Goal: Information Seeking & Learning: Learn about a topic

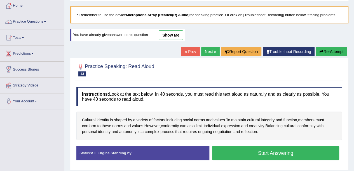
click at [239, 150] on button "Start Answering" at bounding box center [275, 153] width 127 height 14
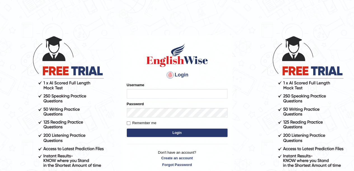
type input "okyere"
click at [211, 134] on button "Login" at bounding box center [177, 133] width 101 height 8
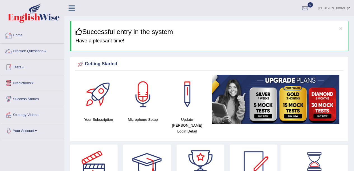
click at [17, 35] on link "Home" at bounding box center [32, 35] width 64 height 14
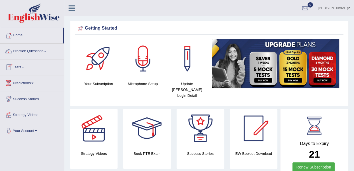
click at [36, 51] on link "Practice Questions" at bounding box center [32, 51] width 64 height 14
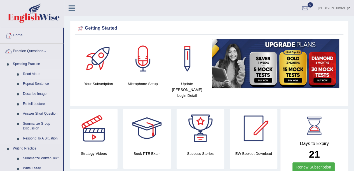
click at [32, 73] on link "Read Aloud" at bounding box center [41, 74] width 42 height 10
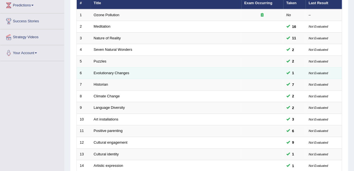
scroll to position [79, 0]
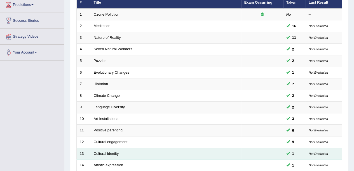
click at [190, 154] on td "Cultural identity" at bounding box center [166, 154] width 150 height 12
click at [105, 152] on link "Cultural identity" at bounding box center [106, 154] width 25 height 4
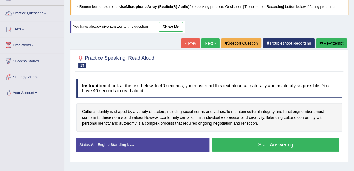
scroll to position [40, 0]
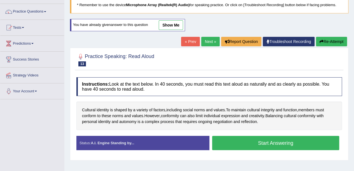
click at [351, 63] on div "Home Practice Speaking: Read Aloud Cultural identity * Remember to use the devi…" at bounding box center [209, 100] width 290 height 280
click at [276, 142] on button "Start Answering" at bounding box center [275, 143] width 127 height 14
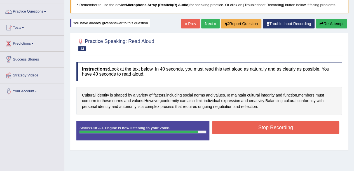
click at [309, 131] on button "Stop Recording" at bounding box center [275, 127] width 127 height 13
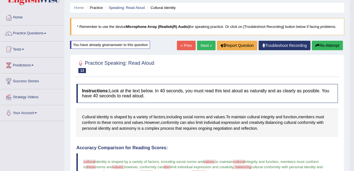
scroll to position [18, 0]
click at [326, 48] on button "Re-Attempt" at bounding box center [327, 46] width 31 height 10
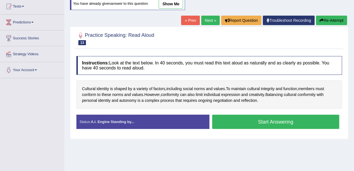
scroll to position [62, 0]
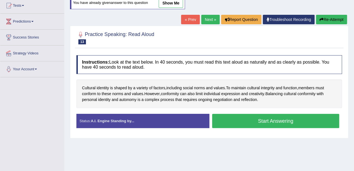
click at [270, 121] on button "Start Answering" at bounding box center [275, 121] width 127 height 14
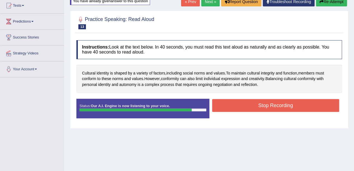
click at [289, 106] on button "Stop Recording" at bounding box center [275, 105] width 127 height 13
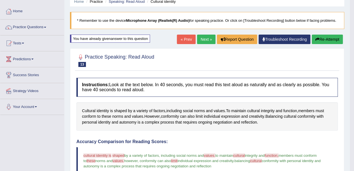
scroll to position [20, 0]
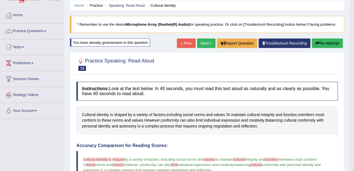
click at [330, 45] on button "Re-Attempt" at bounding box center [327, 44] width 31 height 10
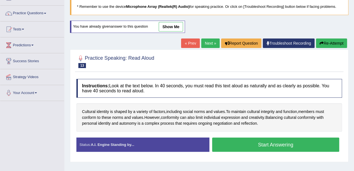
scroll to position [51, 0]
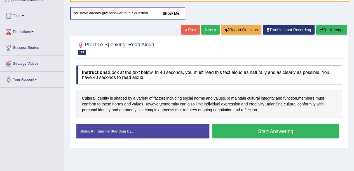
click at [314, 134] on button "Start Answering" at bounding box center [275, 131] width 127 height 14
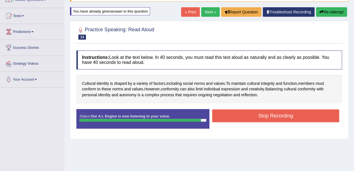
click at [323, 116] on button "Stop Recording" at bounding box center [275, 116] width 127 height 13
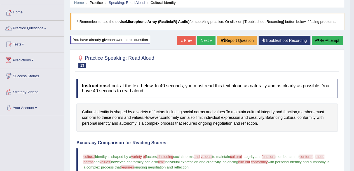
scroll to position [0, 0]
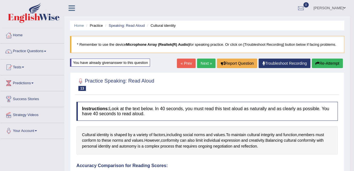
click at [328, 64] on button "Re-Attempt" at bounding box center [327, 64] width 31 height 10
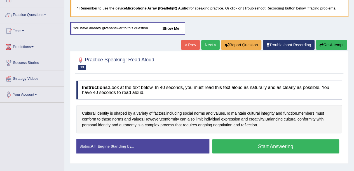
scroll to position [36, 0]
click at [312, 145] on button "Start Answering" at bounding box center [275, 147] width 127 height 14
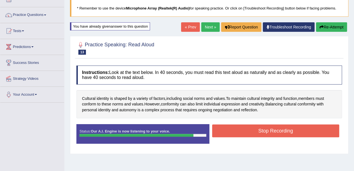
click at [313, 129] on button "Stop Recording" at bounding box center [275, 131] width 127 height 13
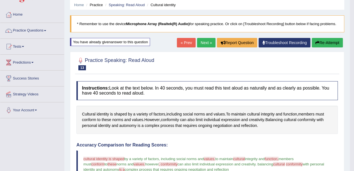
scroll to position [0, 0]
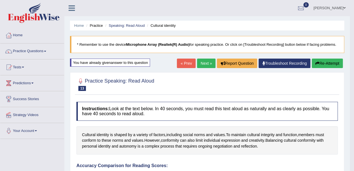
click at [328, 64] on button "Re-Attempt" at bounding box center [327, 64] width 31 height 10
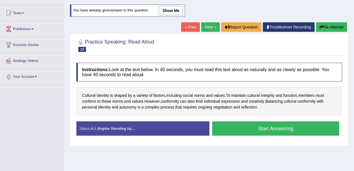
scroll to position [53, 0]
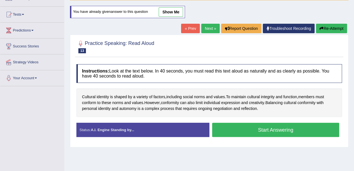
click at [88, 97] on span "Cultural" at bounding box center [88, 97] width 13 height 6
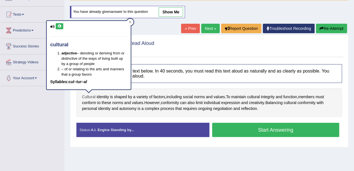
click at [59, 26] on icon at bounding box center [59, 26] width 4 height 3
click at [303, 130] on button "Start Answering" at bounding box center [275, 130] width 127 height 14
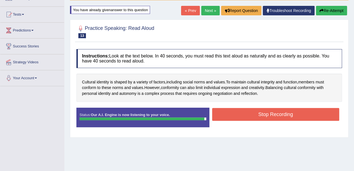
click at [305, 114] on button "Stop Recording" at bounding box center [275, 114] width 127 height 13
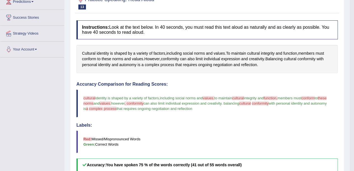
scroll to position [0, 0]
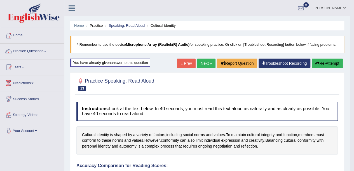
click at [313, 120] on h4 "Instructions: Look at the text below. In 40 seconds, you must read this text al…" at bounding box center [206, 111] width 261 height 19
click at [330, 65] on button "Re-Attempt" at bounding box center [327, 64] width 31 height 10
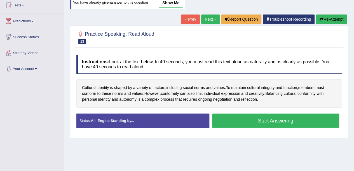
scroll to position [59, 0]
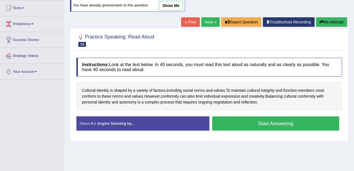
click at [302, 123] on button "Start Answering" at bounding box center [275, 124] width 127 height 14
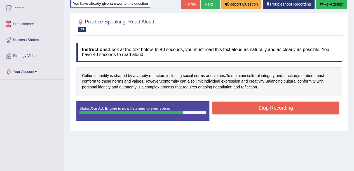
click at [307, 108] on button "Stop Recording" at bounding box center [275, 108] width 127 height 13
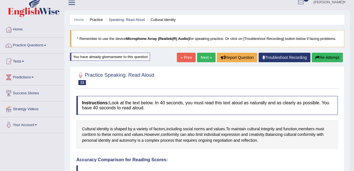
scroll to position [4, 0]
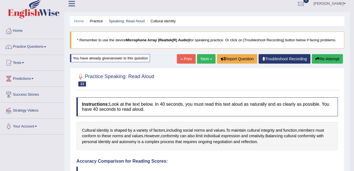
click at [204, 58] on link "Next »" at bounding box center [206, 59] width 18 height 10
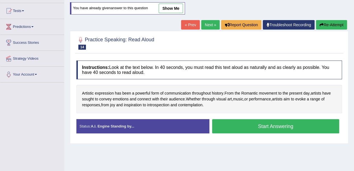
scroll to position [59, 0]
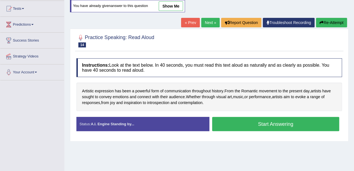
click at [88, 91] on span "Artistic" at bounding box center [88, 91] width 12 height 6
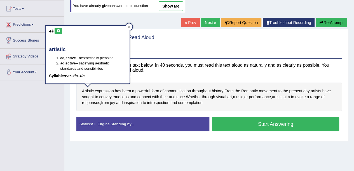
click at [59, 31] on icon at bounding box center [58, 30] width 4 height 3
click at [88, 96] on span "sought" at bounding box center [88, 97] width 12 height 6
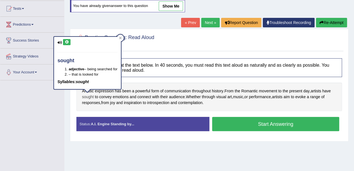
click at [67, 42] on icon at bounding box center [67, 42] width 4 height 3
click at [107, 97] on span "convey" at bounding box center [105, 97] width 12 height 6
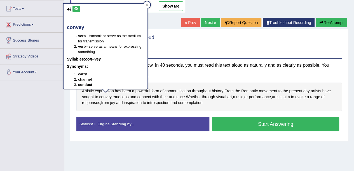
click at [298, 44] on div at bounding box center [208, 40] width 265 height 17
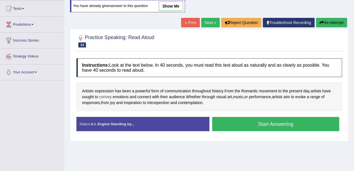
click at [105, 95] on span "convey" at bounding box center [105, 97] width 12 height 6
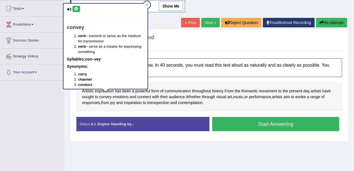
click at [77, 9] on icon at bounding box center [76, 8] width 4 height 3
click at [49, 86] on div "Toggle navigation Home Practice Questions Speaking Practice Read Aloud Repeat S…" at bounding box center [177, 86] width 354 height 291
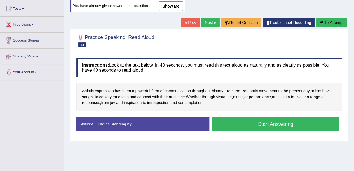
click at [237, 119] on button "Start Answering" at bounding box center [275, 124] width 127 height 14
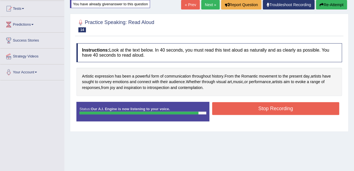
click at [253, 106] on button "Stop Recording" at bounding box center [275, 108] width 127 height 13
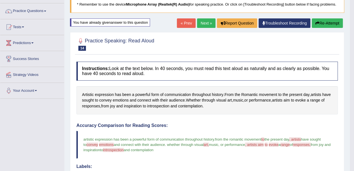
scroll to position [35, 0]
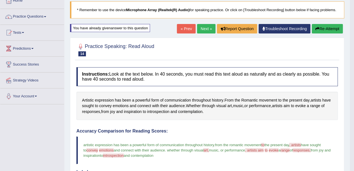
click at [329, 28] on button "Re-Attempt" at bounding box center [327, 29] width 31 height 10
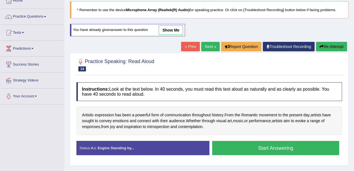
click at [291, 148] on button "Start Answering" at bounding box center [275, 148] width 127 height 14
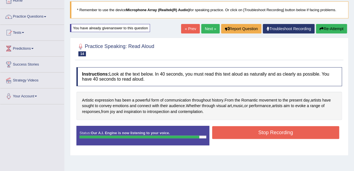
click at [271, 138] on button "Stop Recording" at bounding box center [275, 132] width 127 height 13
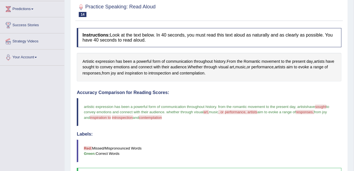
scroll to position [71, 0]
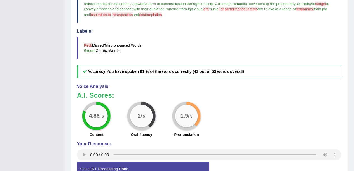
click at [308, 118] on div "4.86 / 6 Content 2 / 5 Oral fluency 1.9 / 5 Pronunciation" at bounding box center [207, 121] width 267 height 36
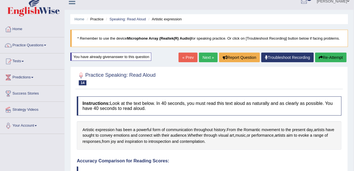
scroll to position [0, 0]
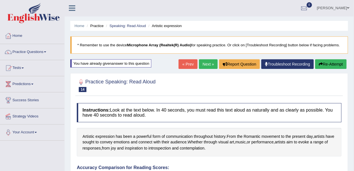
click at [46, 51] on span at bounding box center [45, 51] width 2 height 1
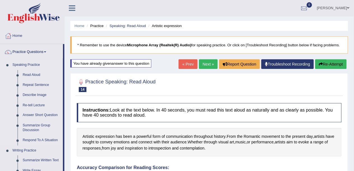
click at [39, 96] on link "Describe Image" at bounding box center [41, 94] width 42 height 10
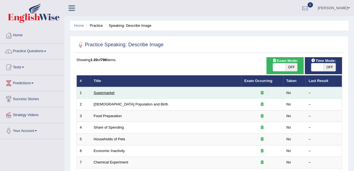
click at [105, 93] on link "Supermarket" at bounding box center [104, 93] width 21 height 4
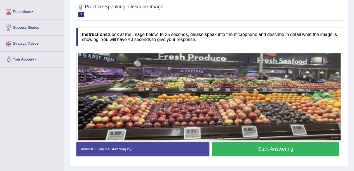
scroll to position [72, 0]
click at [0, 118] on div "Toggle navigation Home Practice Questions Speaking Practice Read Aloud Repeat S…" at bounding box center [177, 73] width 354 height 291
click at [250, 147] on button "Start Answering" at bounding box center [275, 149] width 127 height 14
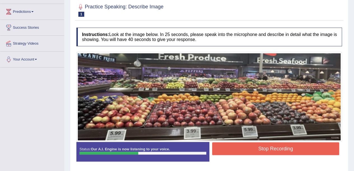
click at [250, 148] on button "Stop Recording" at bounding box center [275, 149] width 127 height 13
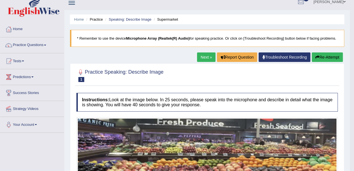
scroll to position [0, 0]
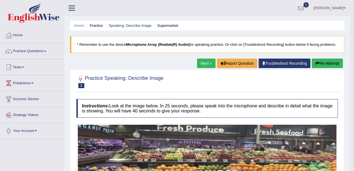
click at [316, 64] on icon "button" at bounding box center [317, 64] width 4 height 4
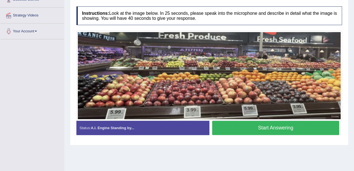
scroll to position [91, 0]
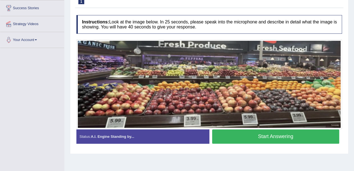
click at [299, 136] on button "Start Answering" at bounding box center [275, 137] width 127 height 14
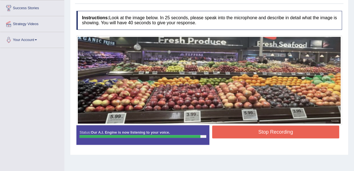
click at [290, 126] on button "Stop Recording" at bounding box center [275, 132] width 127 height 13
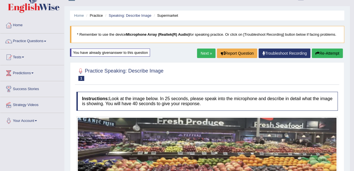
scroll to position [7, 0]
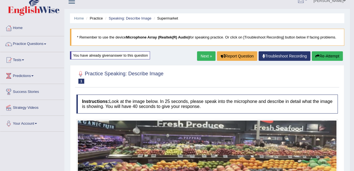
click at [324, 57] on button "Re-Attempt" at bounding box center [327, 56] width 31 height 10
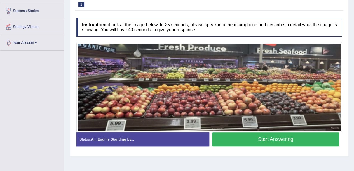
scroll to position [97, 0]
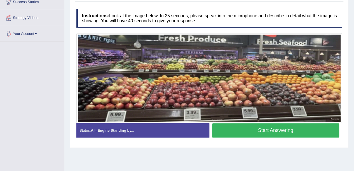
click at [291, 128] on button "Start Answering" at bounding box center [275, 131] width 127 height 14
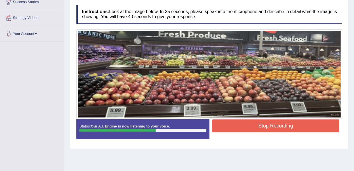
click at [291, 128] on button "Stop Recording" at bounding box center [275, 126] width 127 height 13
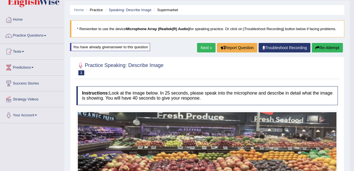
scroll to position [13, 0]
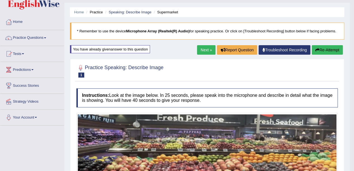
click at [324, 52] on button "Re-Attempt" at bounding box center [327, 50] width 31 height 10
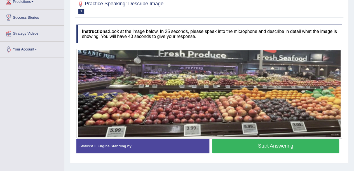
scroll to position [86, 0]
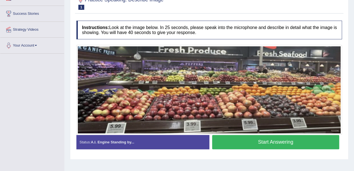
click at [279, 139] on button "Start Answering" at bounding box center [275, 142] width 127 height 14
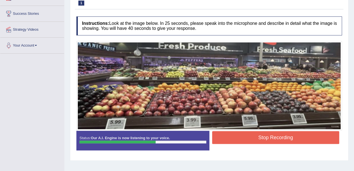
click at [281, 137] on button "Stop Recording" at bounding box center [275, 137] width 127 height 13
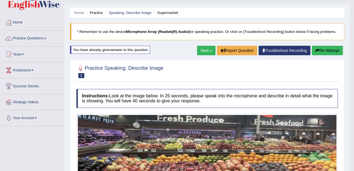
scroll to position [0, 0]
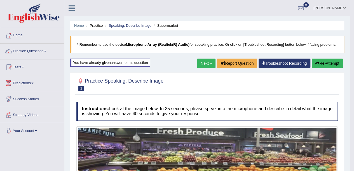
click at [324, 62] on button "Re-Attempt" at bounding box center [327, 64] width 31 height 10
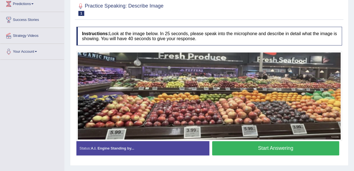
scroll to position [84, 0]
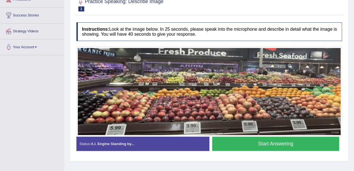
click at [278, 141] on button "Start Answering" at bounding box center [275, 144] width 127 height 14
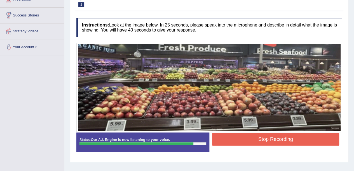
click at [276, 138] on button "Stop Recording" at bounding box center [275, 139] width 127 height 13
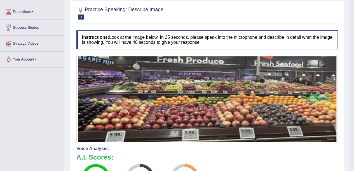
scroll to position [56, 0]
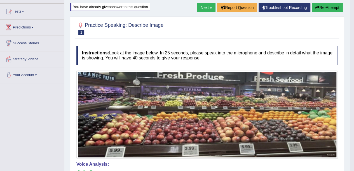
click at [320, 8] on button "Re-Attempt" at bounding box center [327, 8] width 31 height 10
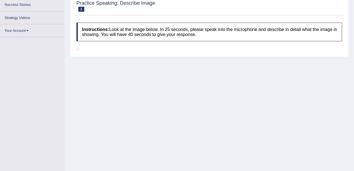
scroll to position [122, 0]
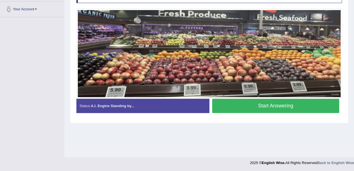
click at [269, 106] on button "Start Answering" at bounding box center [275, 106] width 127 height 14
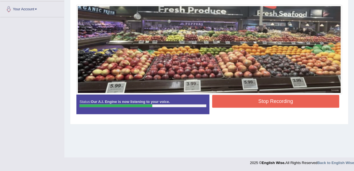
click at [266, 103] on button "Stop Recording" at bounding box center [275, 101] width 127 height 13
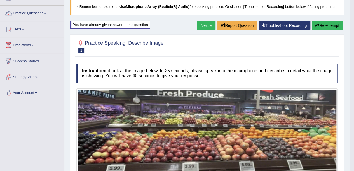
scroll to position [10, 0]
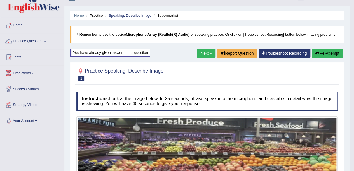
click at [208, 53] on link "Next »" at bounding box center [206, 54] width 18 height 10
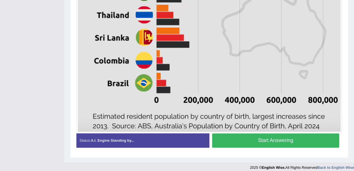
scroll to position [332, 0]
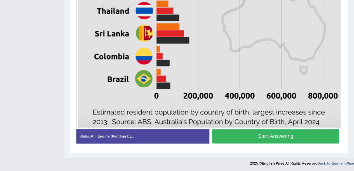
click at [286, 137] on button "Start Answering" at bounding box center [275, 137] width 127 height 14
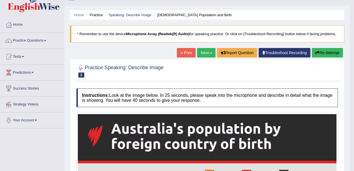
scroll to position [0, 0]
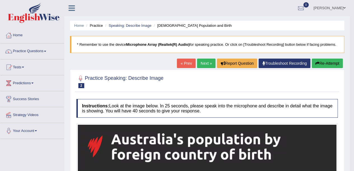
click at [335, 63] on button "Re-Attempt" at bounding box center [327, 64] width 31 height 10
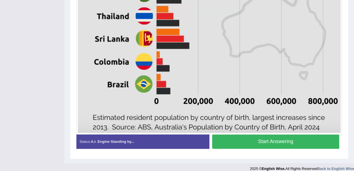
scroll to position [350, 0]
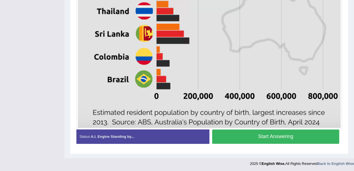
click at [255, 137] on button "Start Answering" at bounding box center [275, 137] width 127 height 14
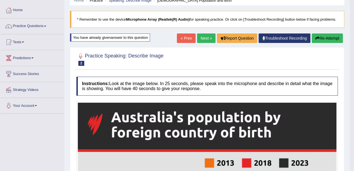
scroll to position [0, 0]
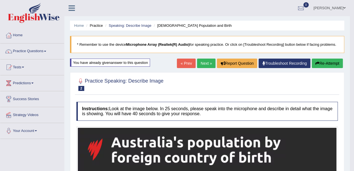
click at [328, 65] on button "Re-Attempt" at bounding box center [327, 64] width 31 height 10
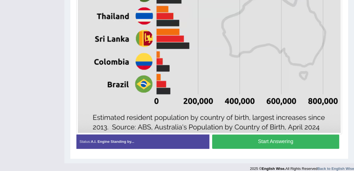
scroll to position [350, 0]
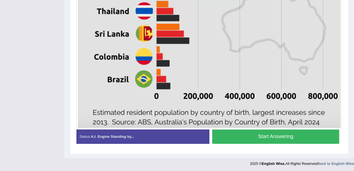
click at [268, 137] on button "Start Answering" at bounding box center [275, 137] width 127 height 14
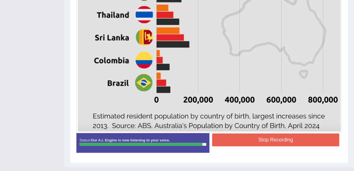
scroll to position [340, 0]
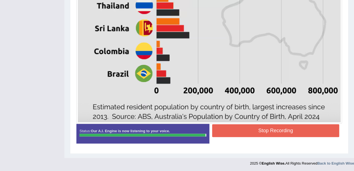
click at [267, 130] on button "Stop Recording" at bounding box center [275, 130] width 127 height 13
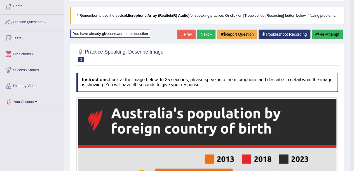
scroll to position [28, 0]
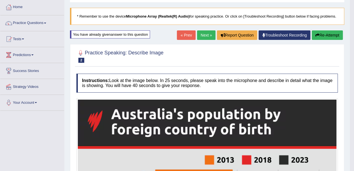
click at [323, 32] on button "Re-Attempt" at bounding box center [327, 35] width 31 height 10
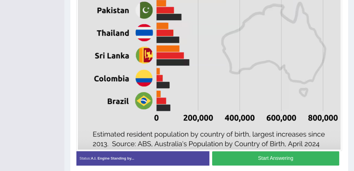
scroll to position [350, 0]
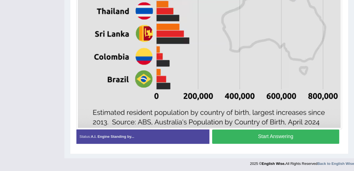
click at [301, 136] on button "Start Answering" at bounding box center [275, 137] width 127 height 14
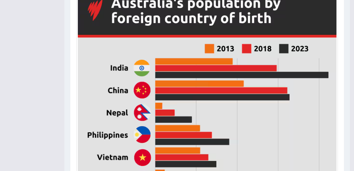
scroll to position [0, 0]
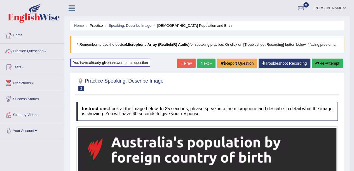
click at [321, 65] on button "Re-Attempt" at bounding box center [327, 64] width 31 height 10
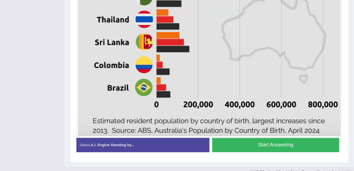
scroll to position [350, 0]
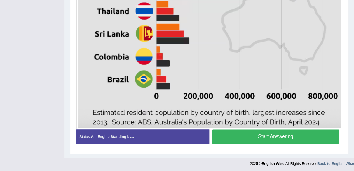
click at [280, 134] on button "Start Answering" at bounding box center [275, 137] width 127 height 14
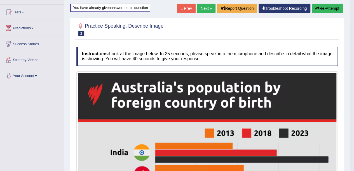
scroll to position [0, 0]
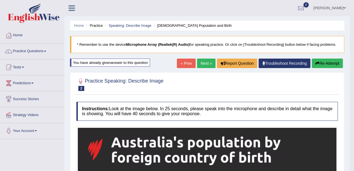
click at [207, 60] on link "Next »" at bounding box center [206, 64] width 18 height 10
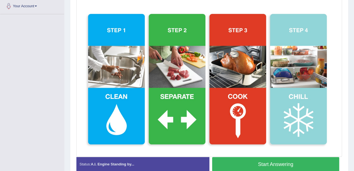
scroll to position [153, 0]
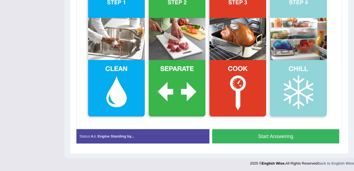
click at [267, 135] on button "Start Answering" at bounding box center [275, 137] width 127 height 14
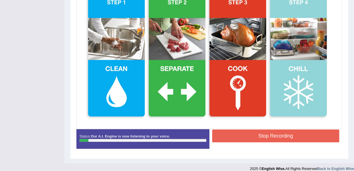
scroll to position [125, 0]
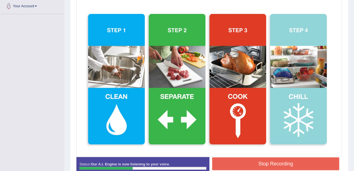
click at [258, 163] on button "Stop Recording" at bounding box center [275, 164] width 127 height 13
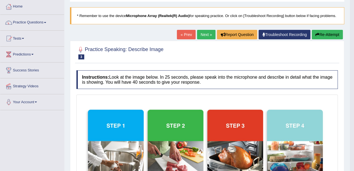
scroll to position [21, 0]
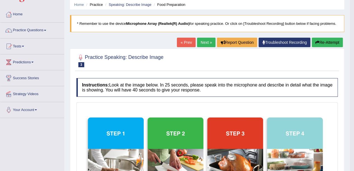
click at [322, 43] on button "Re-Attempt" at bounding box center [327, 43] width 31 height 10
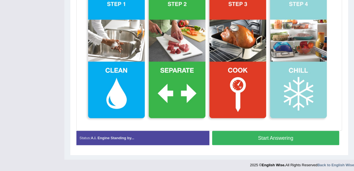
scroll to position [171, 0]
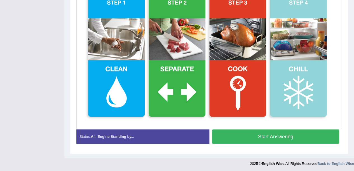
click at [281, 134] on button "Start Answering" at bounding box center [275, 137] width 127 height 14
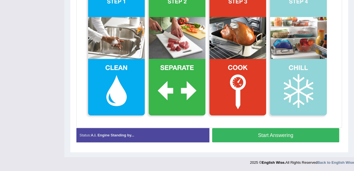
scroll to position [156, 0]
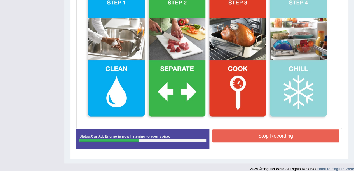
click at [281, 134] on button "Stop Recording" at bounding box center [275, 136] width 127 height 13
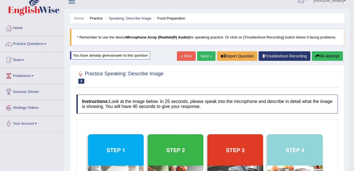
scroll to position [0, 0]
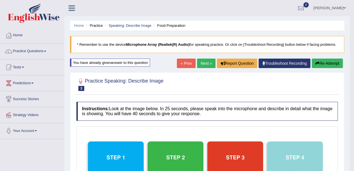
click at [332, 62] on button "Re-Attempt" at bounding box center [327, 64] width 31 height 10
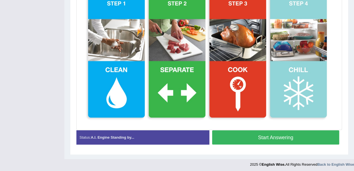
scroll to position [171, 0]
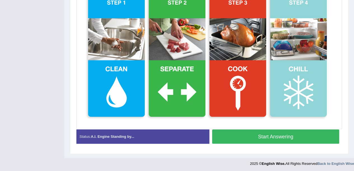
click at [280, 137] on button "Start Answering" at bounding box center [275, 137] width 127 height 14
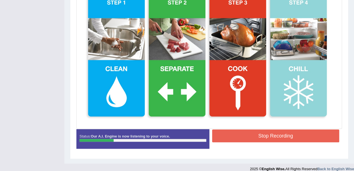
click at [277, 136] on button "Stop Recording" at bounding box center [275, 136] width 127 height 13
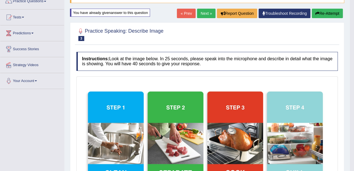
scroll to position [44, 0]
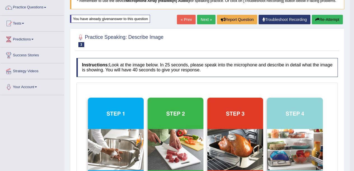
click at [203, 18] on link "Next »" at bounding box center [206, 20] width 18 height 10
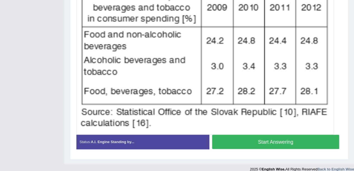
scroll to position [178, 0]
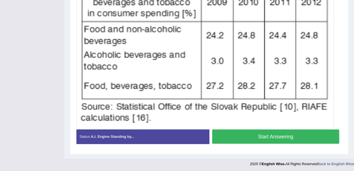
click at [239, 136] on button "Start Answering" at bounding box center [275, 137] width 127 height 14
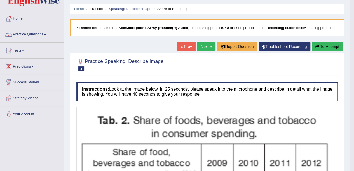
scroll to position [0, 0]
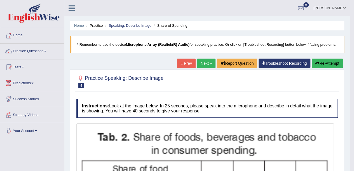
click at [336, 65] on button "Re-Attempt" at bounding box center [327, 64] width 31 height 10
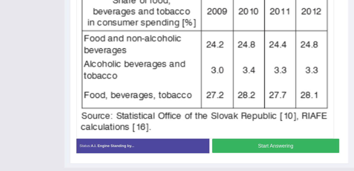
scroll to position [196, 0]
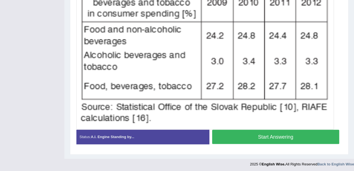
click at [268, 136] on button "Start Answering" at bounding box center [275, 137] width 127 height 14
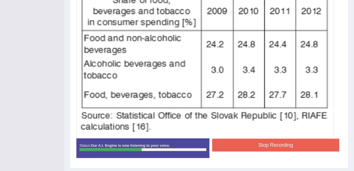
scroll to position [181, 0]
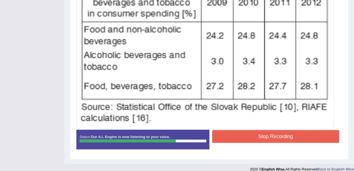
click at [260, 140] on button "Stop Recording" at bounding box center [275, 136] width 127 height 13
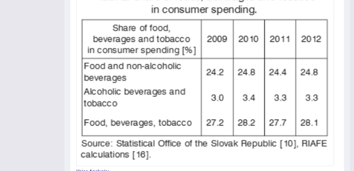
scroll to position [56, 0]
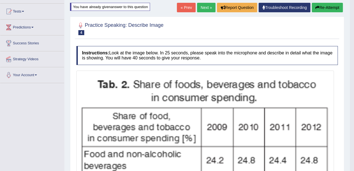
click at [326, 6] on button "Re-Attempt" at bounding box center [327, 8] width 31 height 10
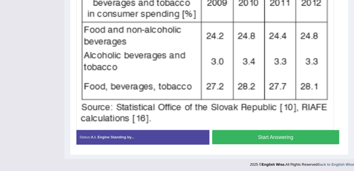
scroll to position [196, 0]
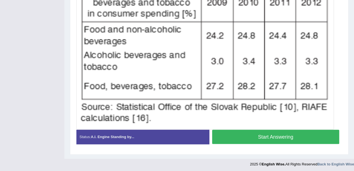
click at [266, 139] on button "Start Answering" at bounding box center [275, 137] width 127 height 14
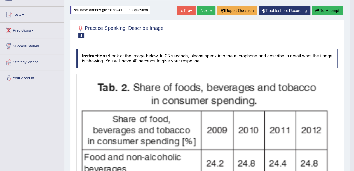
scroll to position [0, 0]
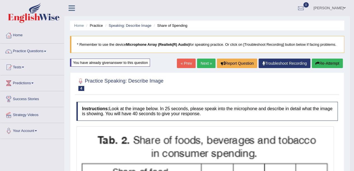
click at [326, 62] on button "Re-Attempt" at bounding box center [327, 64] width 31 height 10
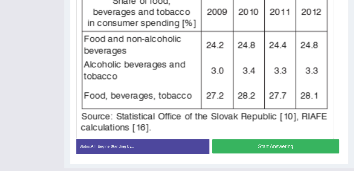
scroll to position [196, 0]
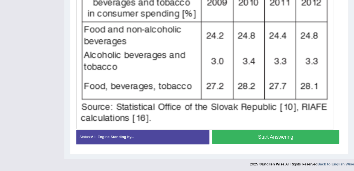
click at [293, 137] on button "Start Answering" at bounding box center [275, 137] width 127 height 14
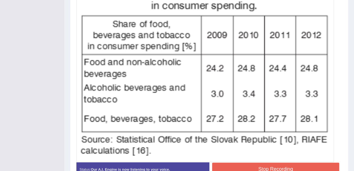
scroll to position [186, 0]
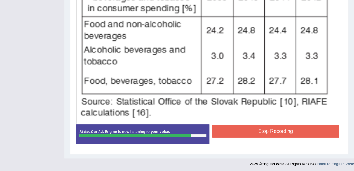
click at [300, 129] on button "Stop Recording" at bounding box center [275, 131] width 127 height 13
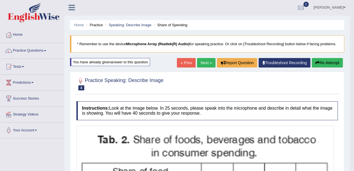
scroll to position [0, 0]
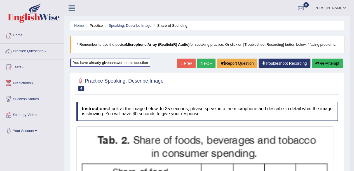
click at [324, 66] on button "Re-Attempt" at bounding box center [327, 64] width 31 height 10
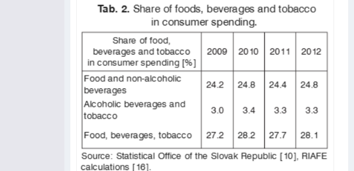
scroll to position [196, 0]
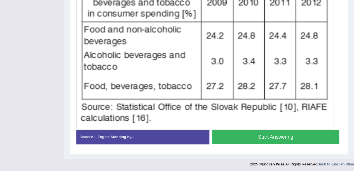
click at [289, 135] on button "Start Answering" at bounding box center [275, 137] width 127 height 14
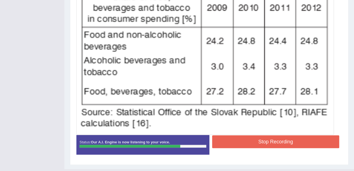
scroll to position [181, 0]
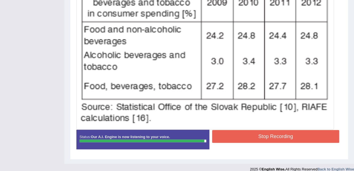
click at [283, 130] on button "Stop Recording" at bounding box center [275, 136] width 127 height 13
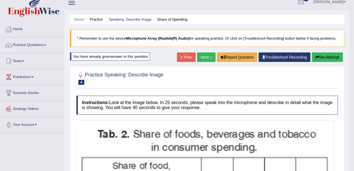
scroll to position [0, 0]
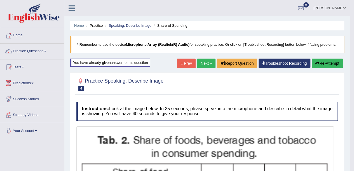
click at [323, 64] on button "Re-Attempt" at bounding box center [327, 64] width 31 height 10
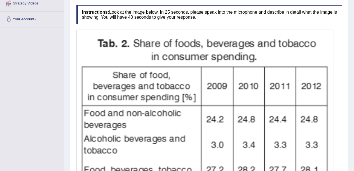
scroll to position [196, 0]
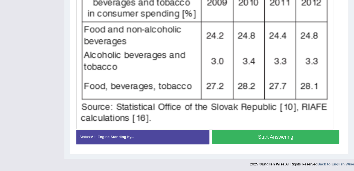
click at [265, 137] on button "Start Answering" at bounding box center [275, 137] width 127 height 14
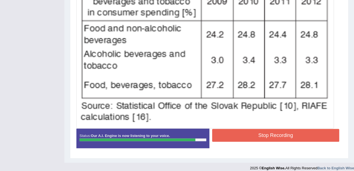
scroll to position [186, 0]
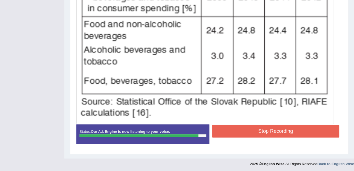
click at [269, 128] on button "Stop Recording" at bounding box center [275, 131] width 127 height 13
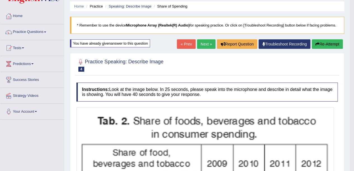
scroll to position [0, 0]
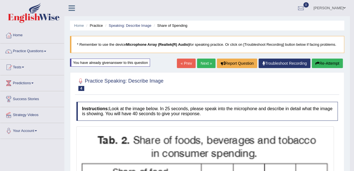
click at [205, 63] on link "Next »" at bounding box center [206, 64] width 18 height 10
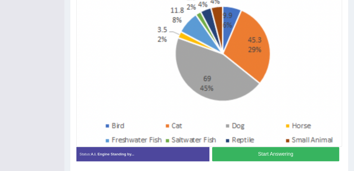
scroll to position [171, 0]
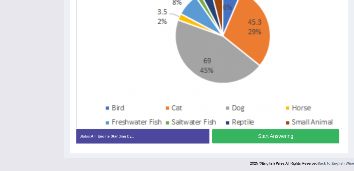
click at [256, 132] on button "Start Answering" at bounding box center [275, 137] width 127 height 14
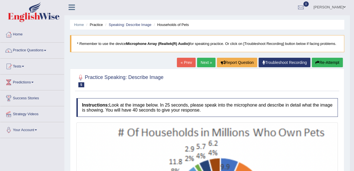
scroll to position [0, 0]
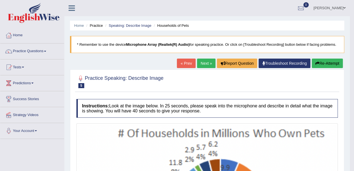
click at [335, 62] on button "Re-Attempt" at bounding box center [327, 64] width 31 height 10
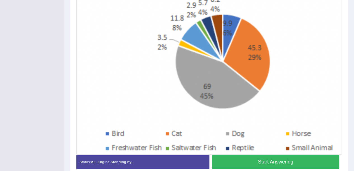
scroll to position [189, 0]
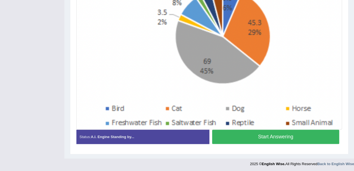
click at [271, 137] on button "Start Answering" at bounding box center [275, 137] width 127 height 14
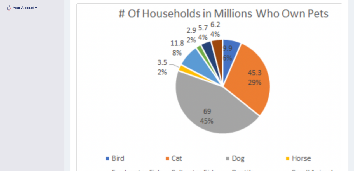
scroll to position [179, 0]
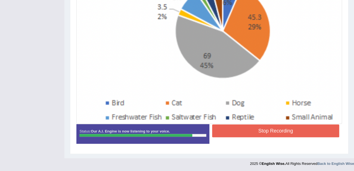
click at [296, 131] on button "Stop Recording" at bounding box center [275, 131] width 127 height 13
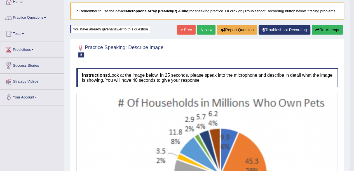
scroll to position [10, 0]
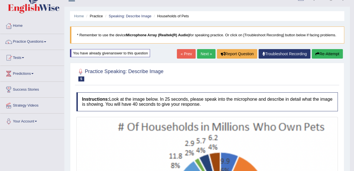
click at [324, 55] on button "Re-Attempt" at bounding box center [327, 54] width 31 height 10
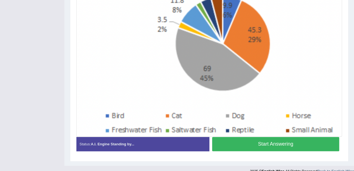
scroll to position [189, 0]
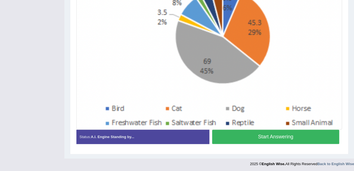
click at [302, 132] on button "Start Answering" at bounding box center [275, 137] width 127 height 14
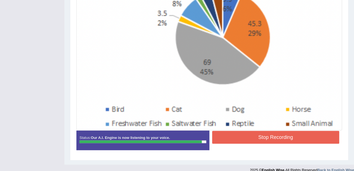
scroll to position [179, 0]
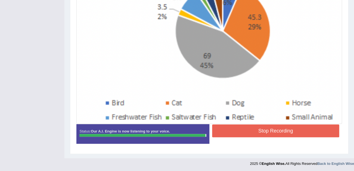
click at [303, 130] on button "Stop Recording" at bounding box center [275, 131] width 127 height 13
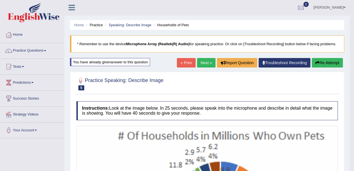
scroll to position [0, 0]
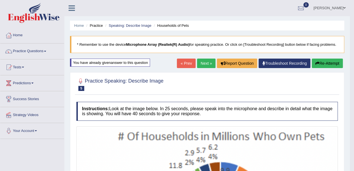
click at [208, 62] on link "Next »" at bounding box center [206, 64] width 18 height 10
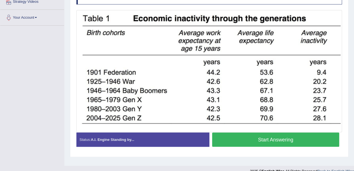
scroll to position [122, 0]
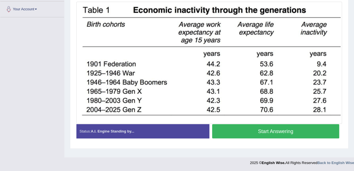
click at [267, 131] on button "Start Answering" at bounding box center [275, 131] width 127 height 14
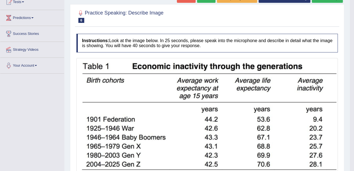
scroll to position [10, 0]
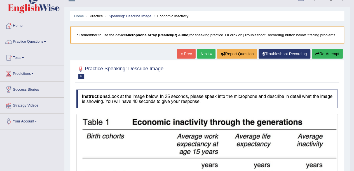
click at [328, 53] on button "Re-Attempt" at bounding box center [327, 54] width 31 height 10
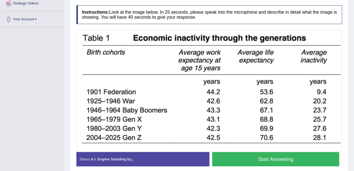
scroll to position [134, 0]
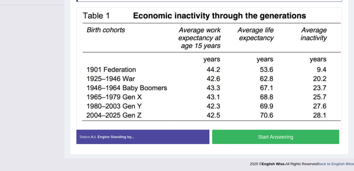
click at [240, 159] on div at bounding box center [177, 163] width 354 height 8
click at [272, 135] on button "Start Answering" at bounding box center [275, 137] width 127 height 14
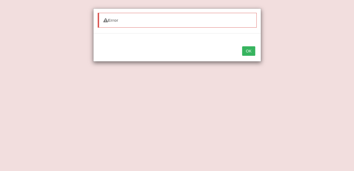
scroll to position [150, 0]
click at [253, 52] on button "OK" at bounding box center [248, 51] width 13 height 10
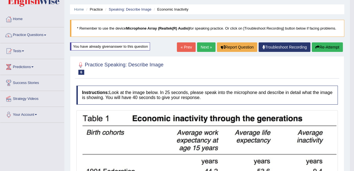
scroll to position [16, 0]
click at [324, 46] on button "Re-Attempt" at bounding box center [327, 48] width 31 height 10
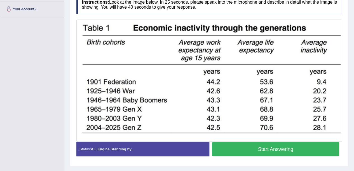
scroll to position [134, 0]
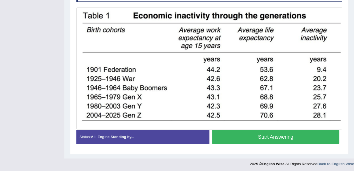
click at [290, 135] on button "Start Answering" at bounding box center [275, 137] width 127 height 14
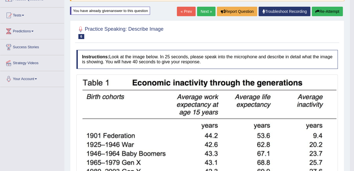
scroll to position [0, 0]
